Goal: Task Accomplishment & Management: Use online tool/utility

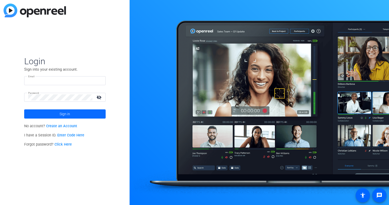
type input "[PERSON_NAME][EMAIL_ADDRESS][PERSON_NAME][DOMAIN_NAME]"
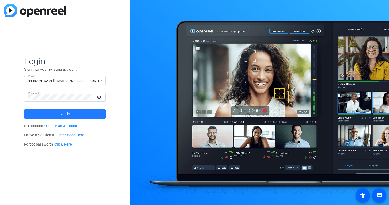
click at [56, 114] on span at bounding box center [65, 114] width 82 height 12
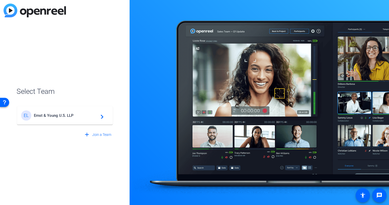
click at [61, 114] on span "Ernst & Young U.S. LLP" at bounding box center [66, 115] width 64 height 5
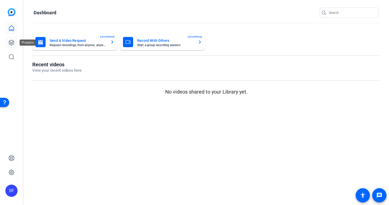
click at [11, 43] on icon at bounding box center [11, 43] width 6 height 6
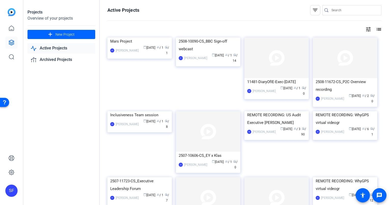
click at [9, 136] on div "SF" at bounding box center [11, 102] width 23 height 205
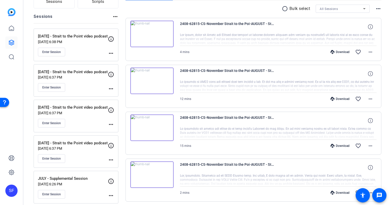
scroll to position [51, 0]
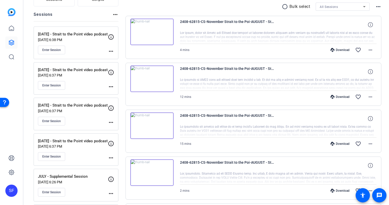
click at [111, 158] on mat-icon "more_horiz" at bounding box center [111, 158] width 6 height 6
click at [119, 164] on span "Edit Session" at bounding box center [123, 164] width 23 height 6
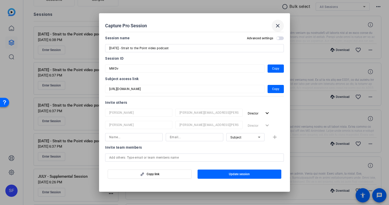
click at [274, 25] on span at bounding box center [278, 26] width 12 height 12
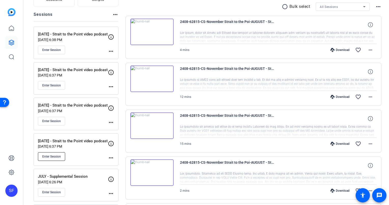
click at [52, 155] on span "Enter Session" at bounding box center [51, 156] width 19 height 4
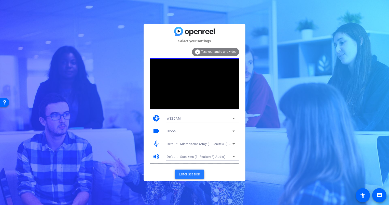
click at [192, 172] on span "Enter session" at bounding box center [189, 174] width 21 height 5
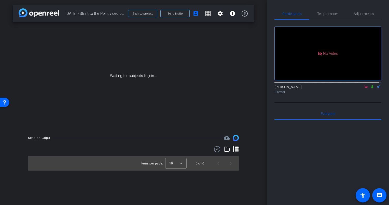
click at [364, 88] on icon at bounding box center [366, 87] width 4 height 4
